Goal: Task Accomplishment & Management: Manage account settings

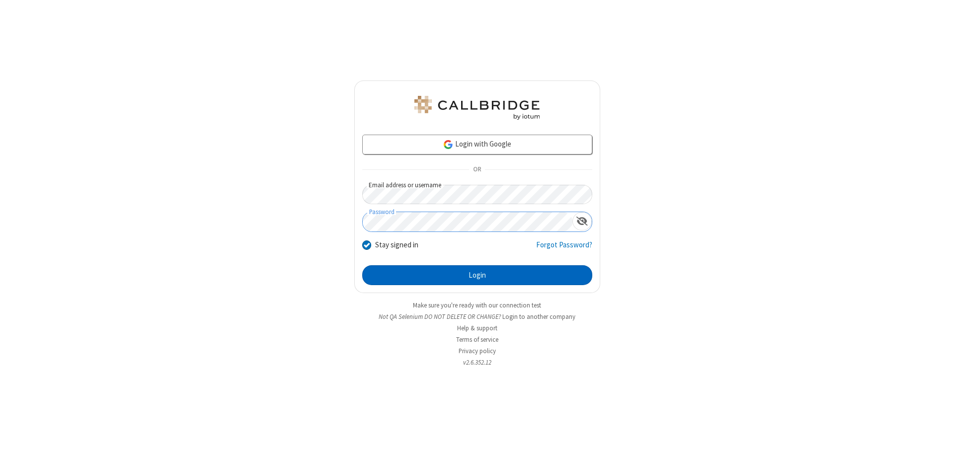
click at [477, 275] on button "Login" at bounding box center [477, 275] width 230 height 20
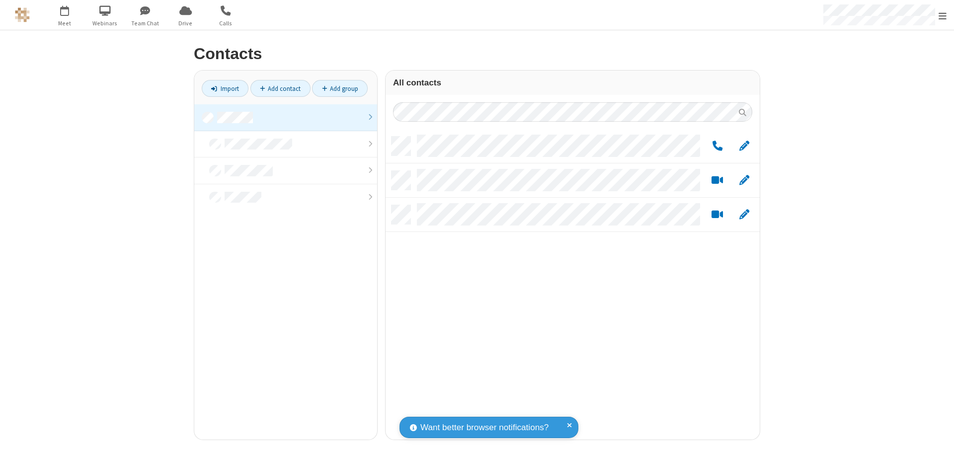
scroll to position [303, 367]
click at [286, 117] on link at bounding box center [285, 117] width 183 height 27
click at [744, 146] on span "Edit" at bounding box center [744, 146] width 10 height 12
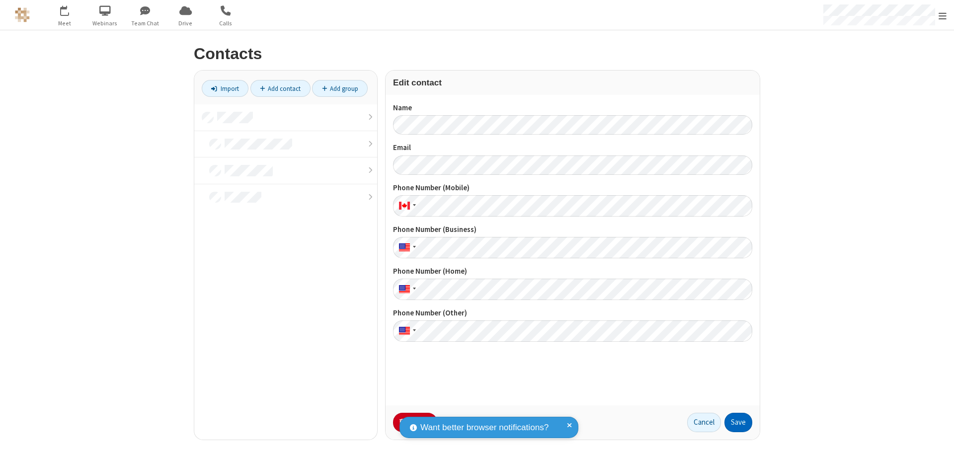
click at [738, 422] on button "Save" at bounding box center [738, 423] width 28 height 20
